Goal: Task Accomplishment & Management: Manage account settings

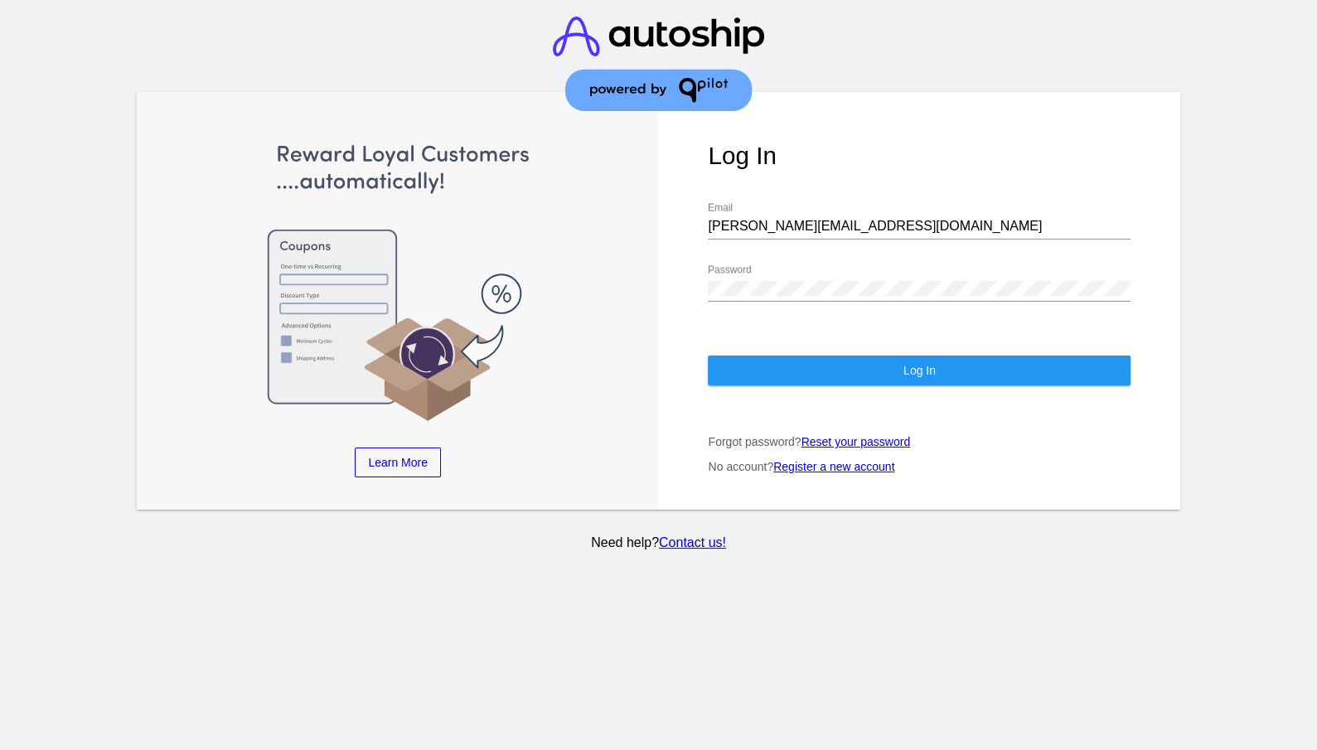
click at [895, 355] on button "Log In" at bounding box center [919, 370] width 423 height 30
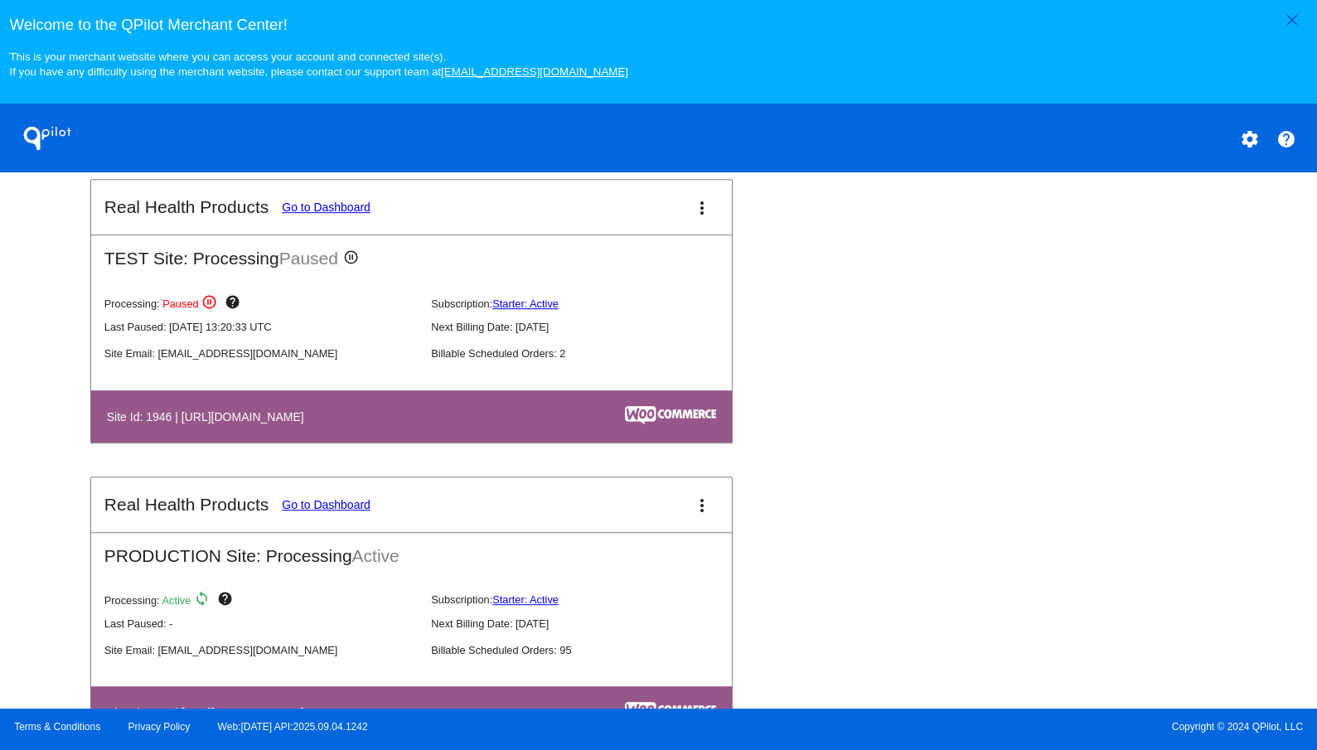
scroll to position [960, 0]
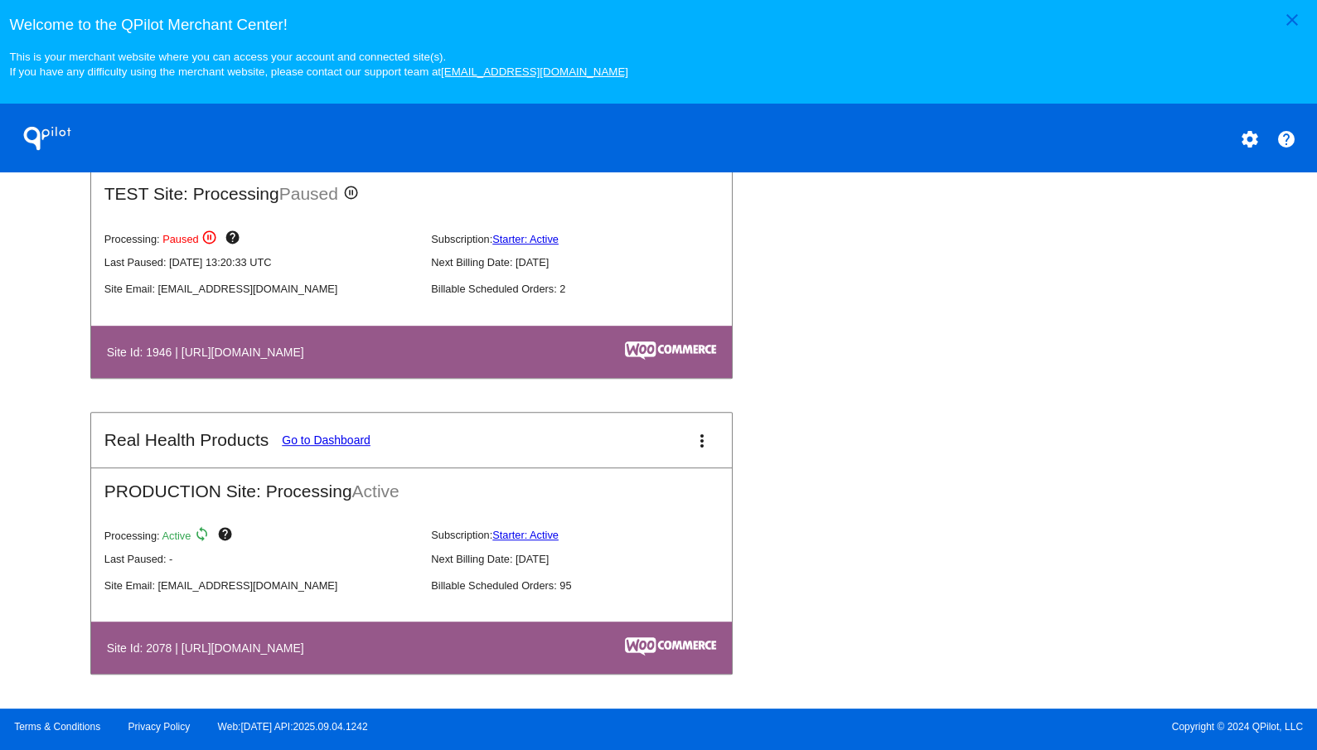
click at [346, 442] on link "Go to Dashboard" at bounding box center [326, 439] width 89 height 13
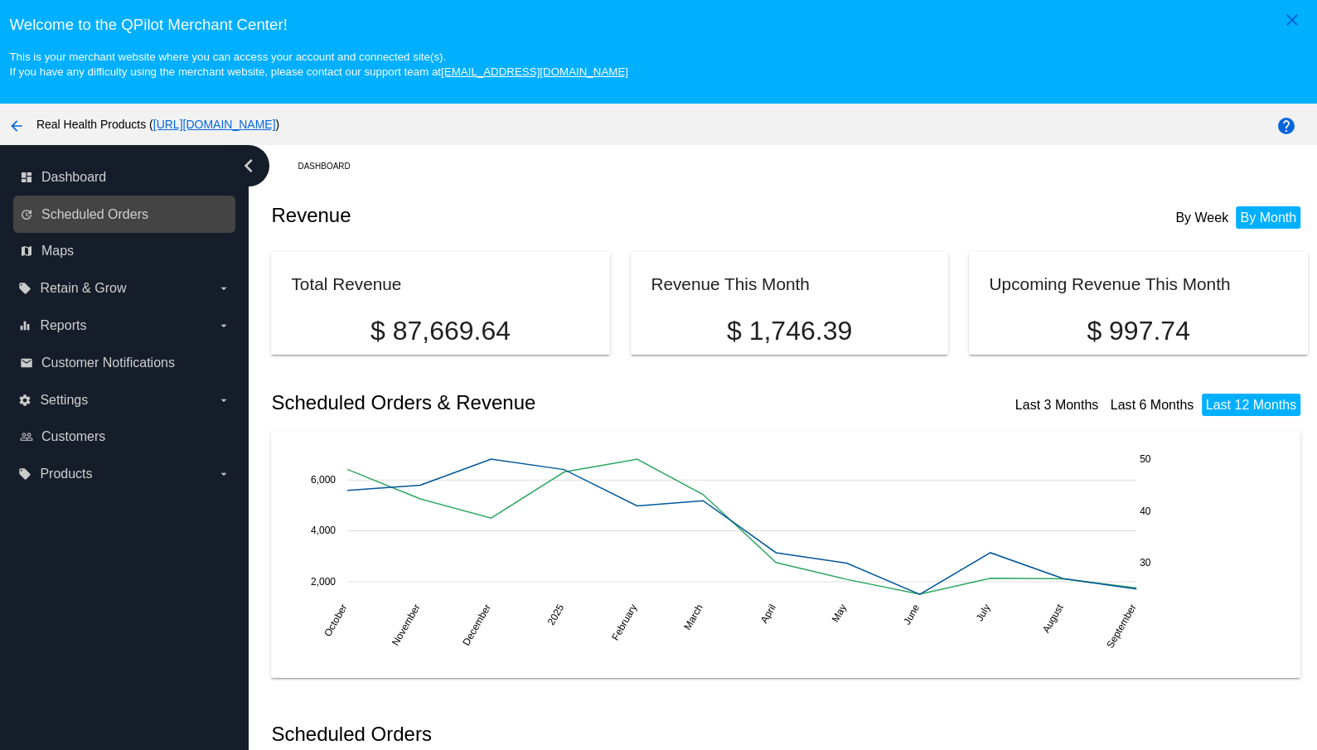
click at [112, 207] on link "update Scheduled Orders" at bounding box center [125, 214] width 210 height 27
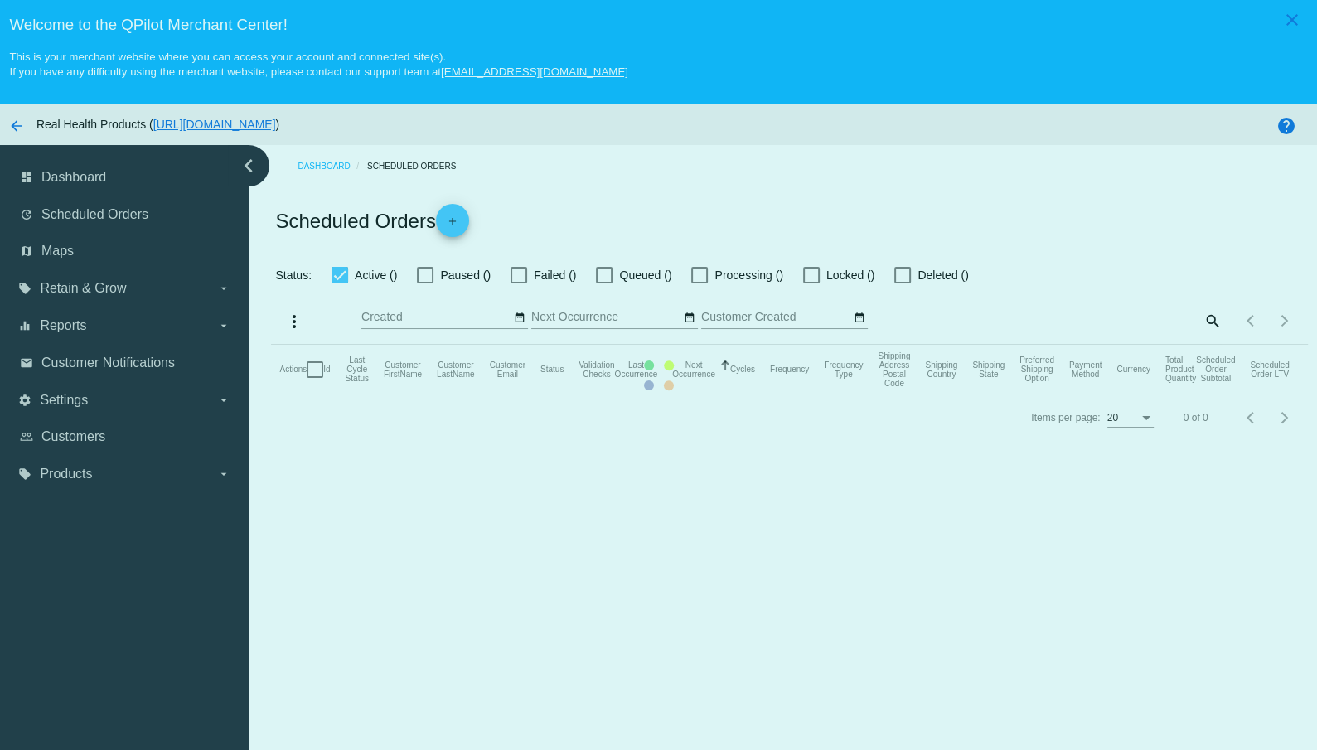
checkbox input "true"
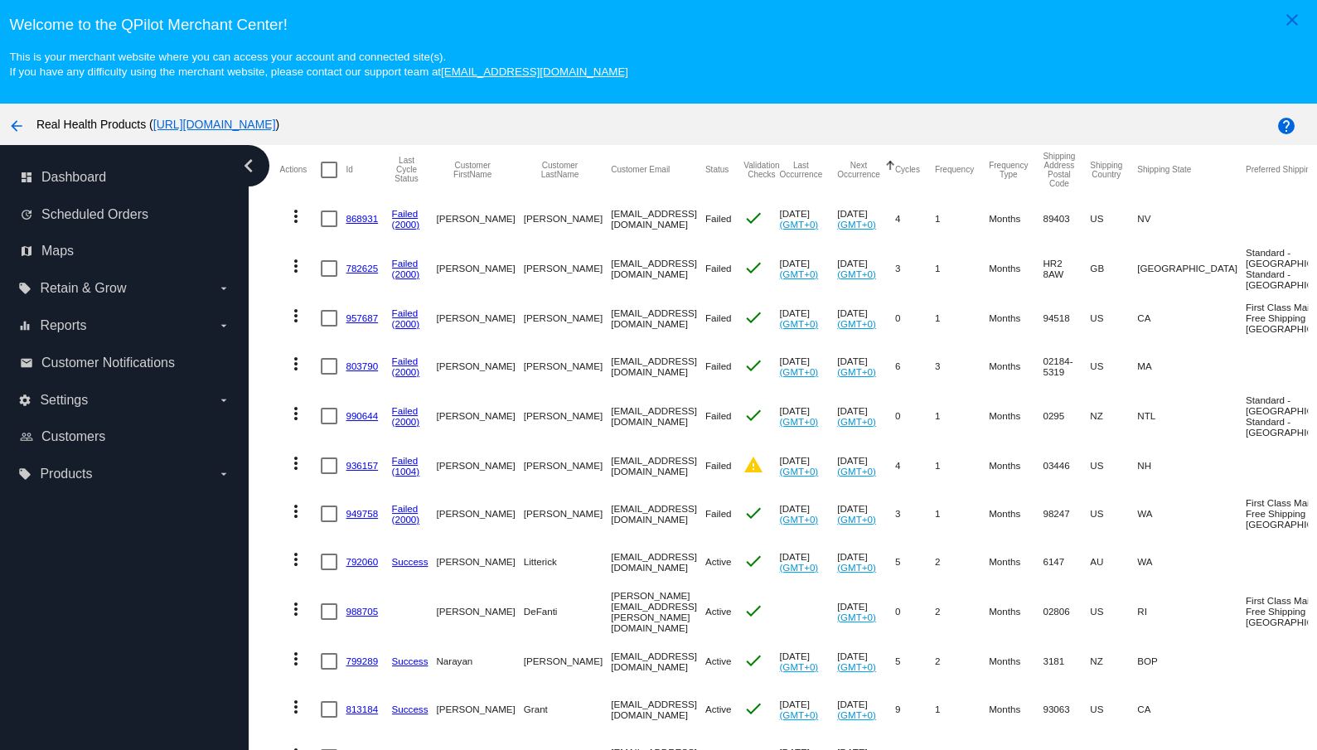
scroll to position [262, 0]
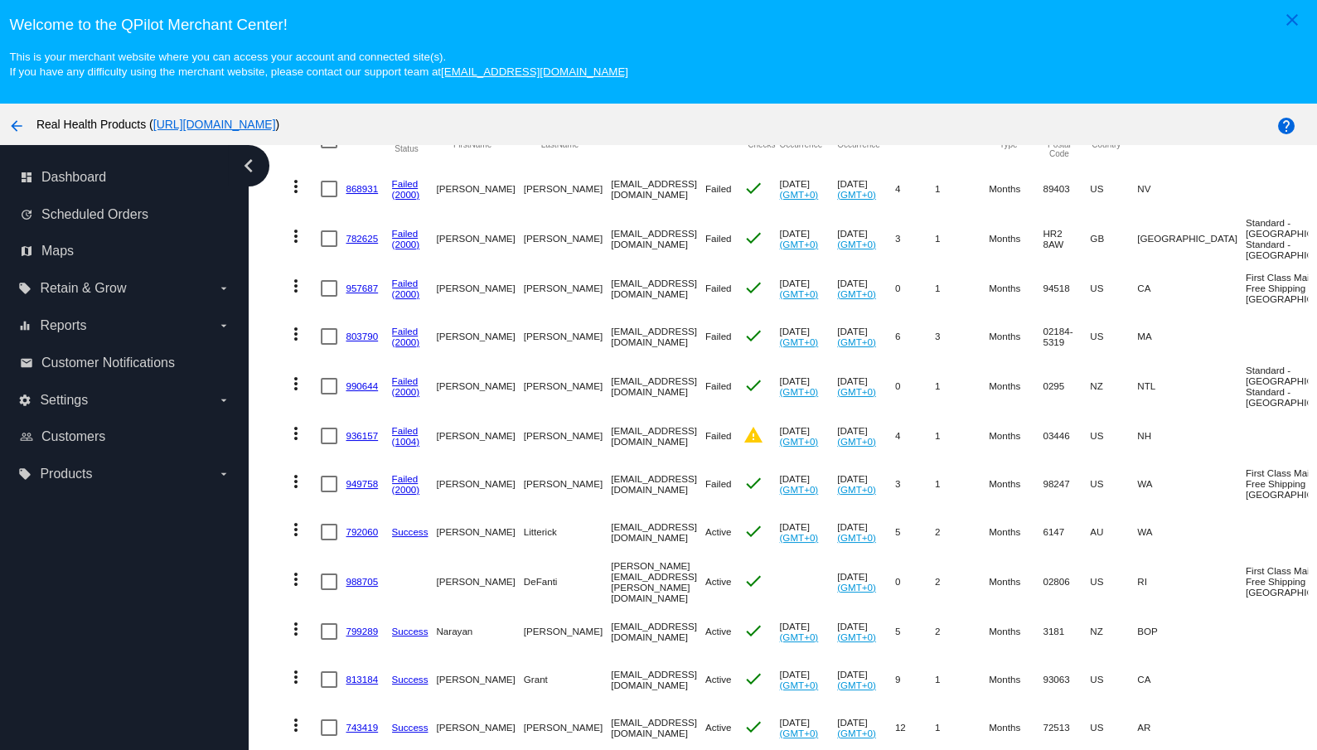
click at [655, 460] on mat-cell "[EMAIL_ADDRESS][DOMAIN_NAME]" at bounding box center [658, 436] width 94 height 48
click at [524, 460] on mat-cell "[PERSON_NAME]" at bounding box center [567, 436] width 87 height 48
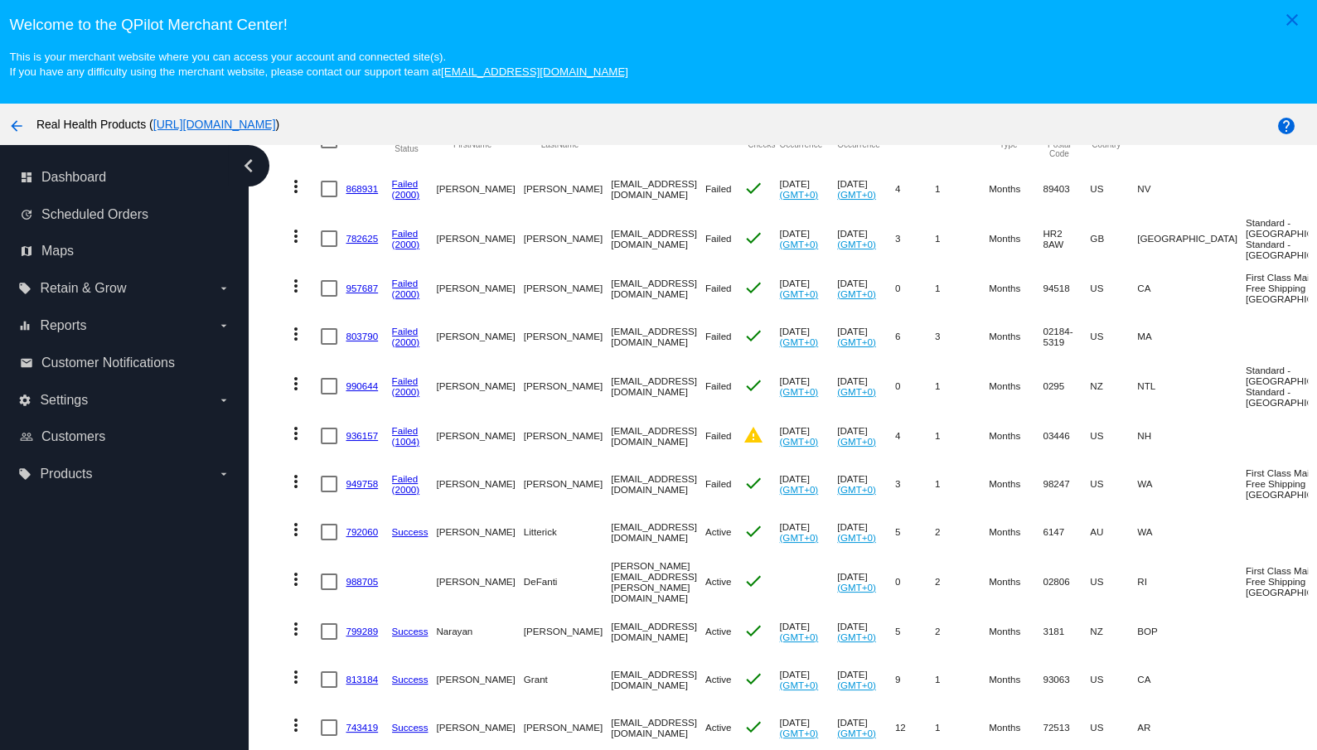
copy mat-cell "[PERSON_NAME]"
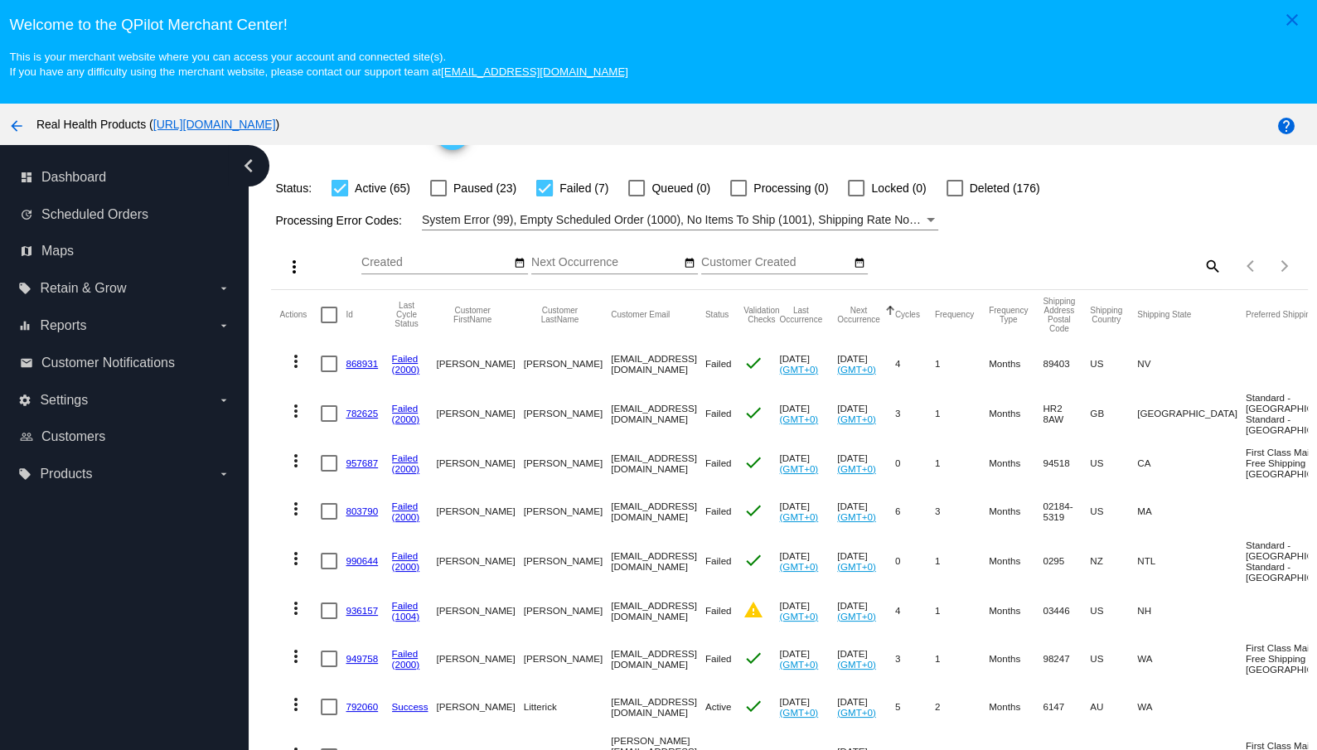
scroll to position [0, 0]
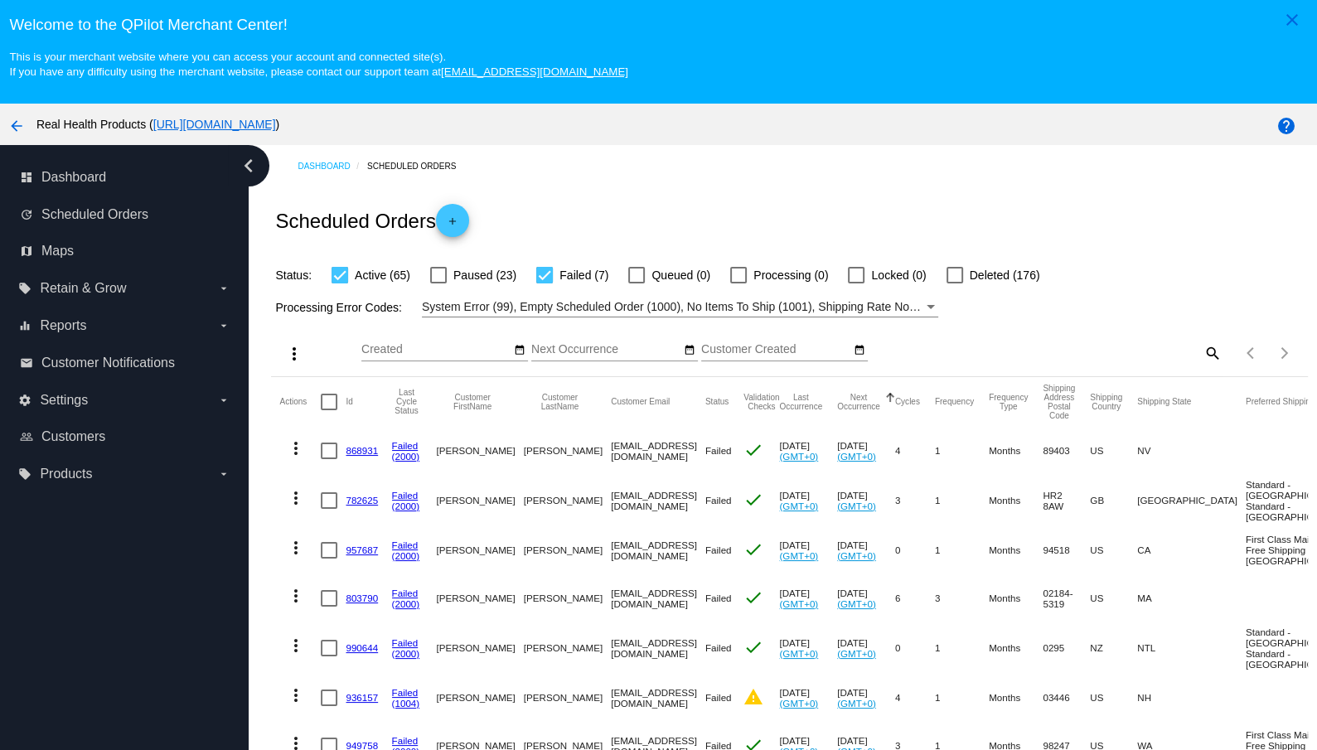
click at [1214, 353] on mat-icon "search" at bounding box center [1211, 353] width 20 height 26
click at [1099, 346] on input "Search" at bounding box center [1093, 349] width 258 height 13
paste input "[PERSON_NAME]"
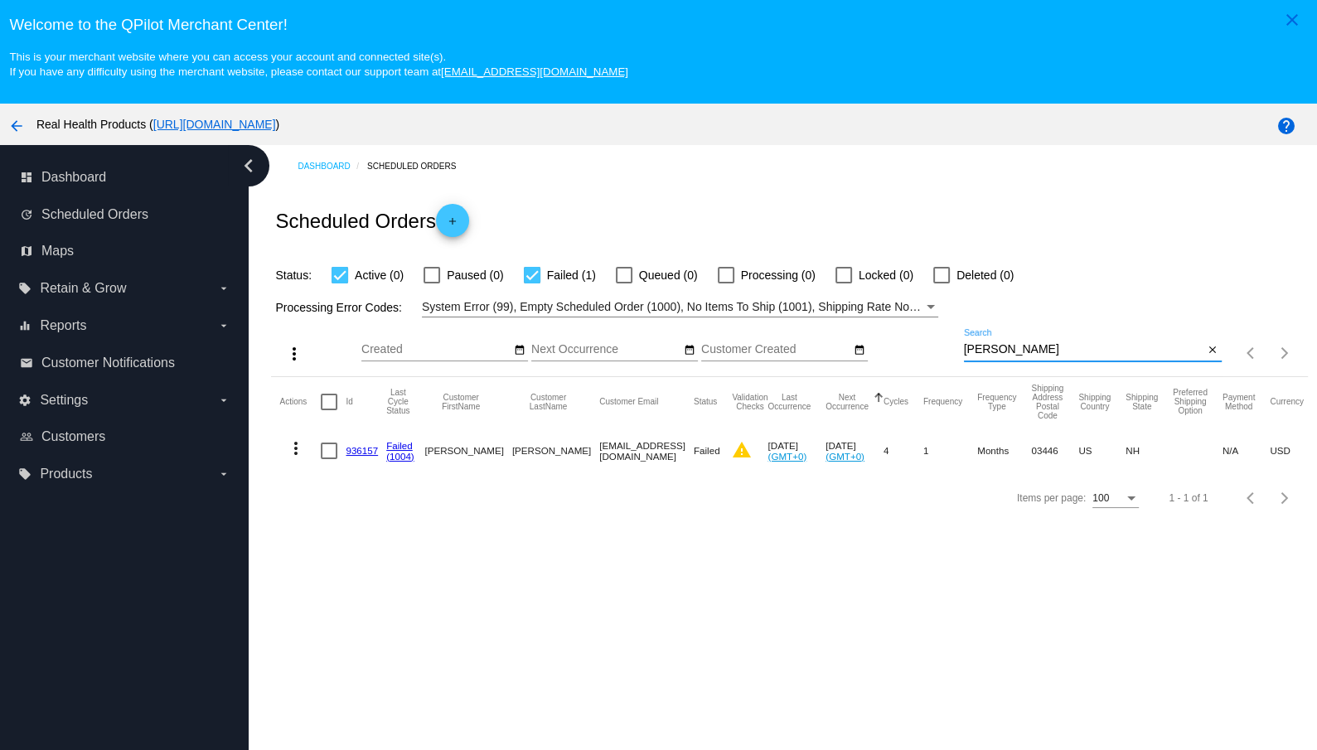
type input "[PERSON_NAME]"
click at [357, 448] on link "936157" at bounding box center [362, 450] width 32 height 11
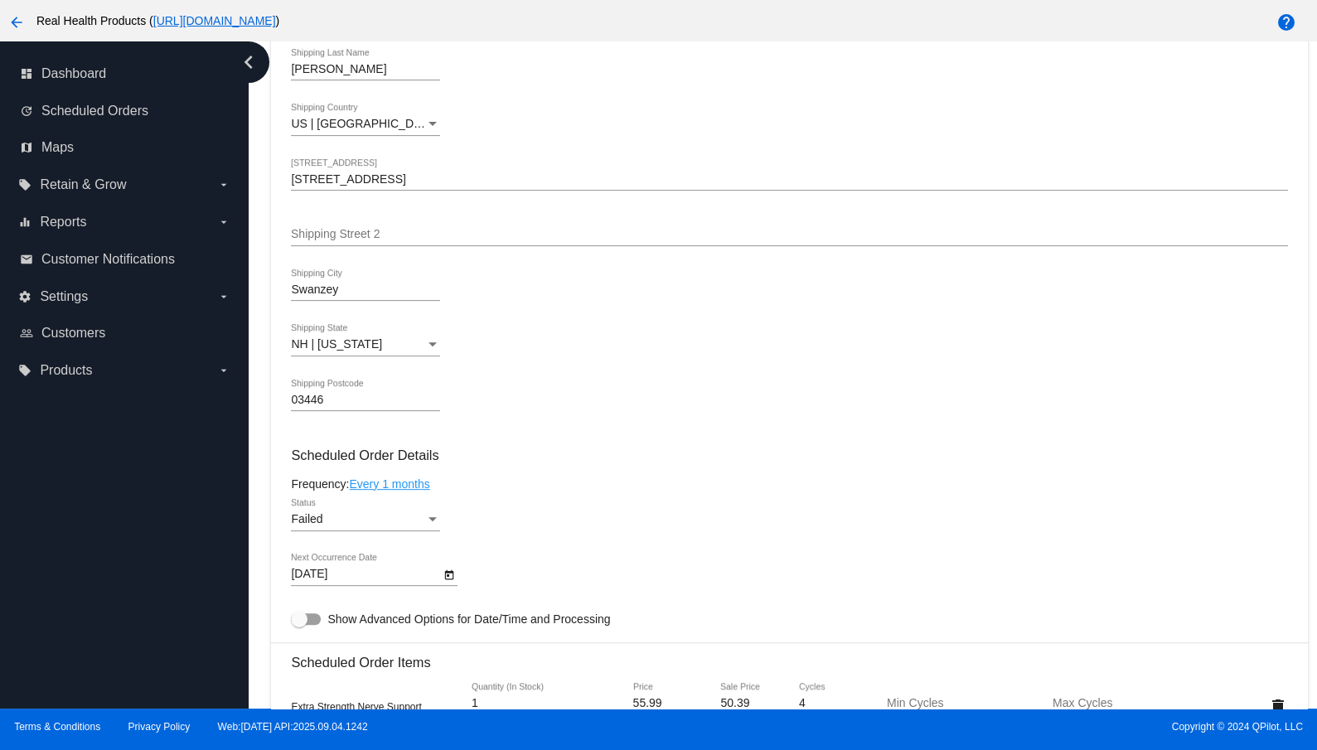
scroll to position [779, 0]
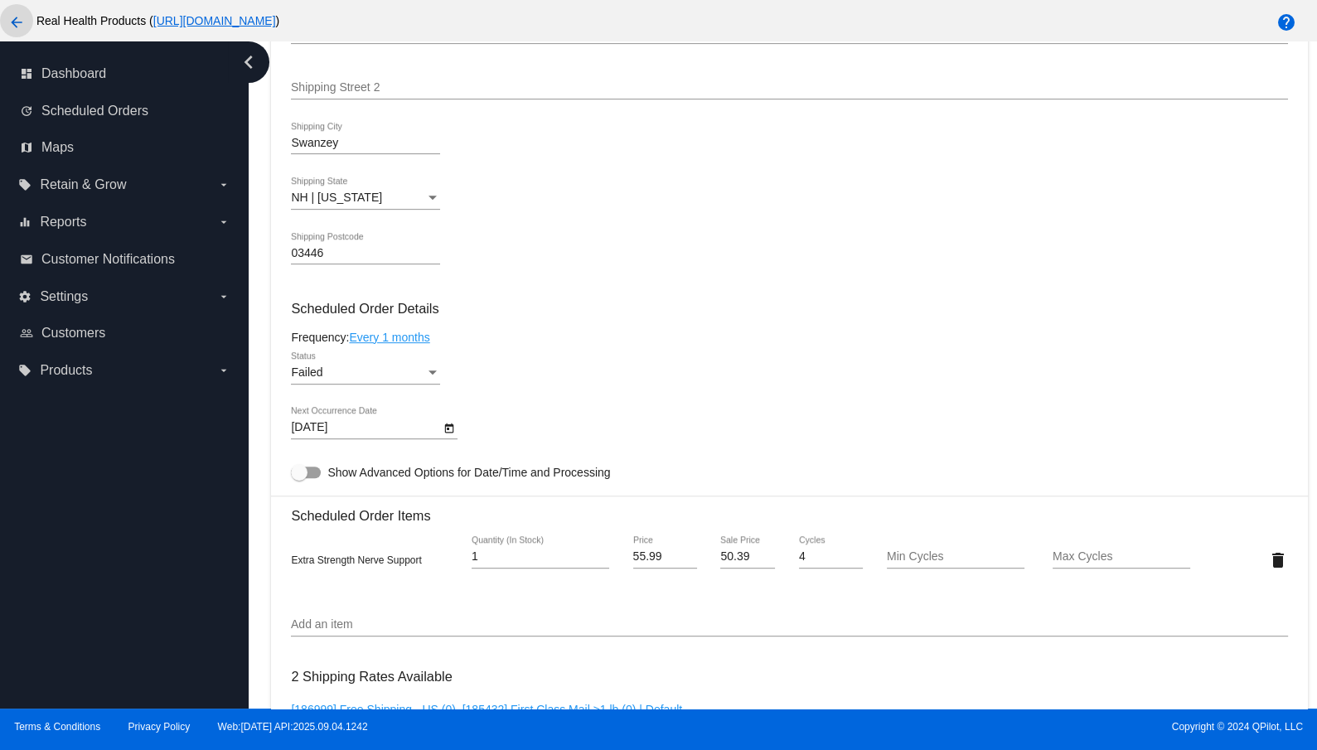
click at [23, 25] on mat-icon "arrow_back" at bounding box center [17, 22] width 20 height 20
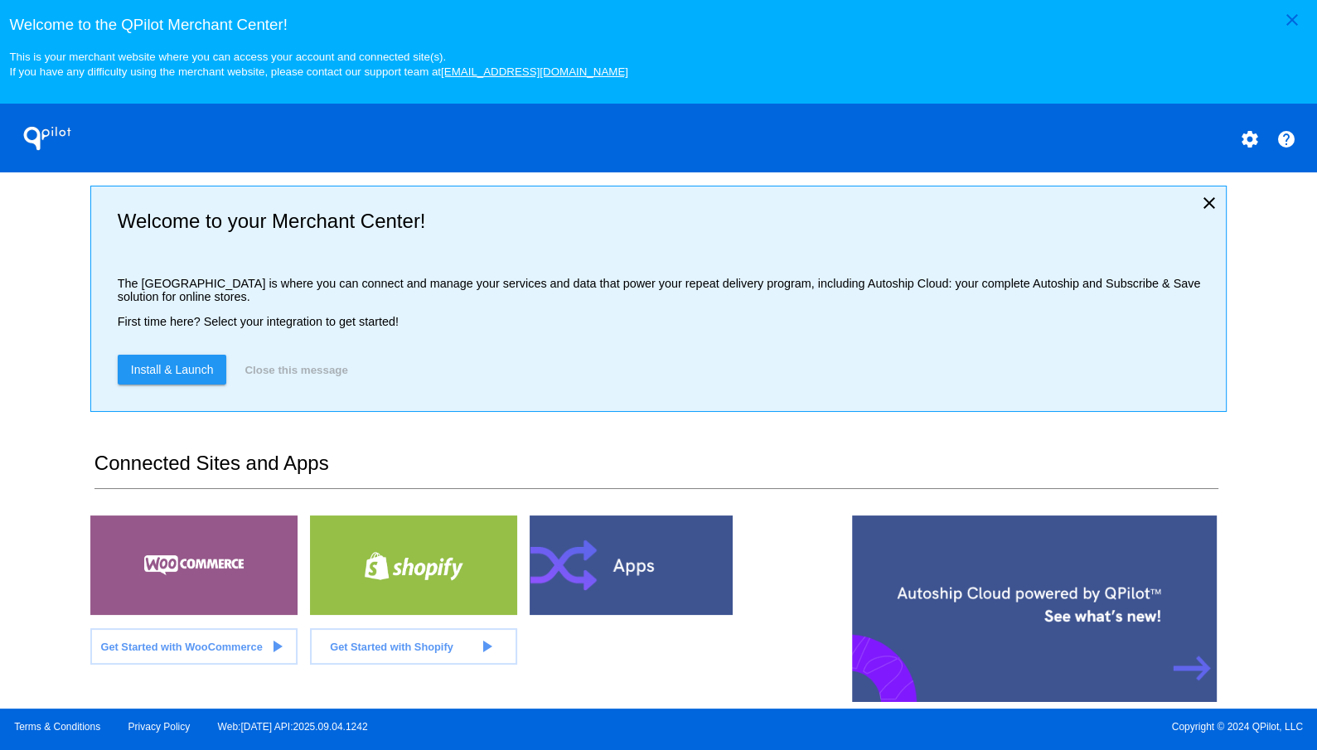
scroll to position [17, 0]
